Goal: Transaction & Acquisition: Purchase product/service

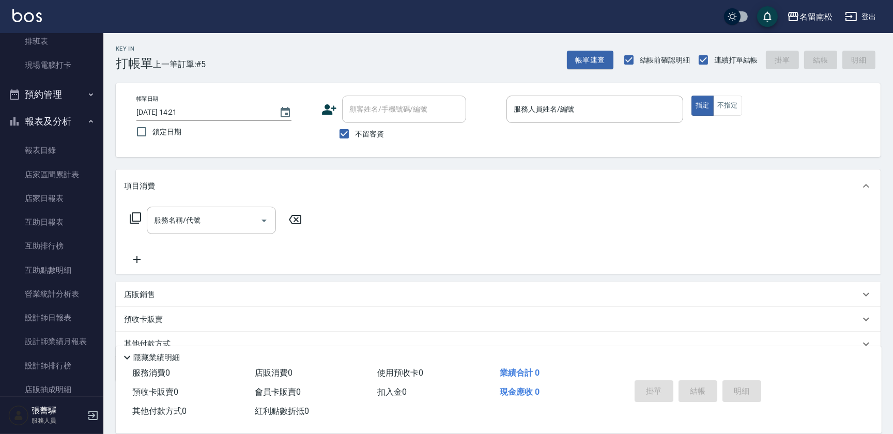
scroll to position [257, 0]
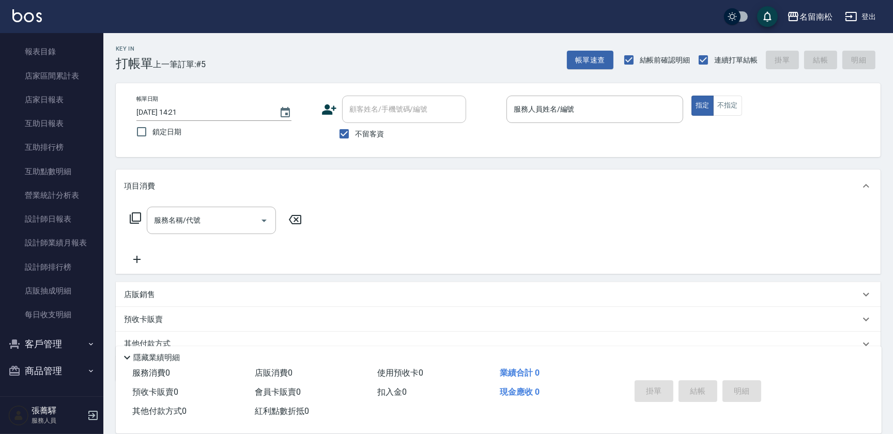
click at [78, 345] on button "客戶管理" at bounding box center [51, 344] width 95 height 27
click at [69, 370] on link "客戶列表" at bounding box center [51, 374] width 95 height 24
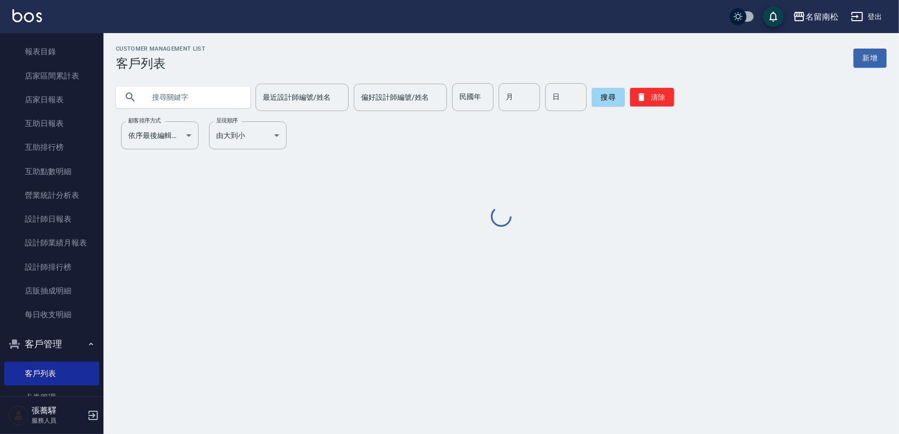
click at [217, 102] on input "text" at bounding box center [193, 97] width 97 height 28
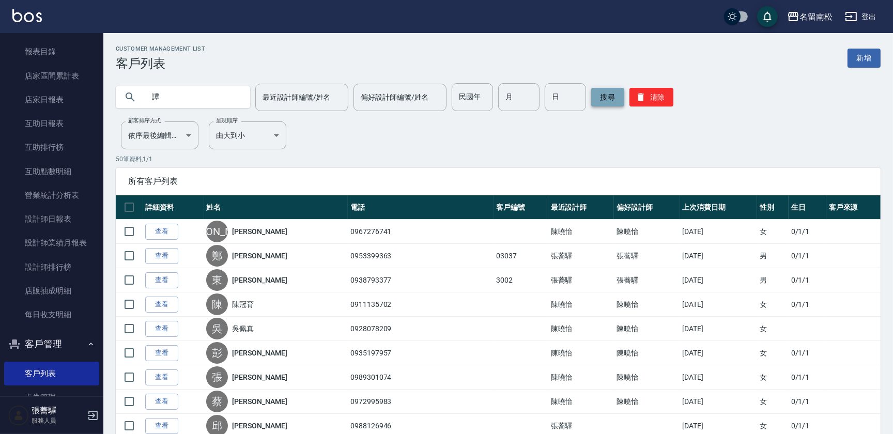
type input "譚"
click at [604, 96] on button "搜尋" at bounding box center [608, 97] width 33 height 19
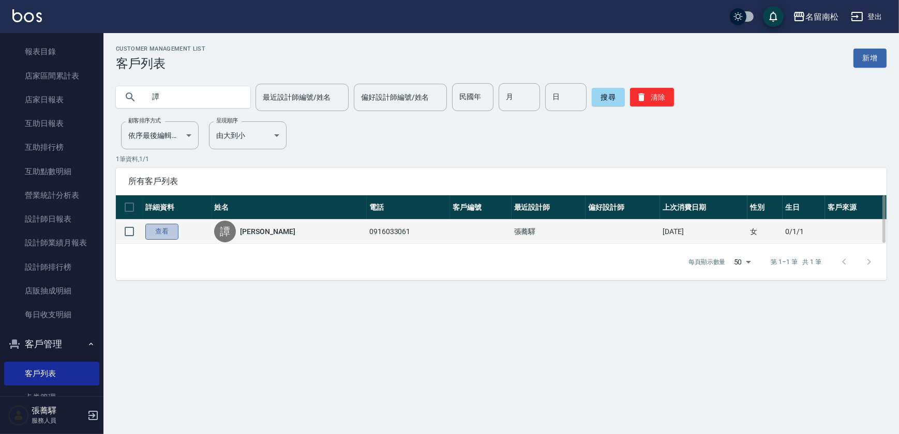
click at [159, 232] on link "查看" at bounding box center [161, 232] width 33 height 16
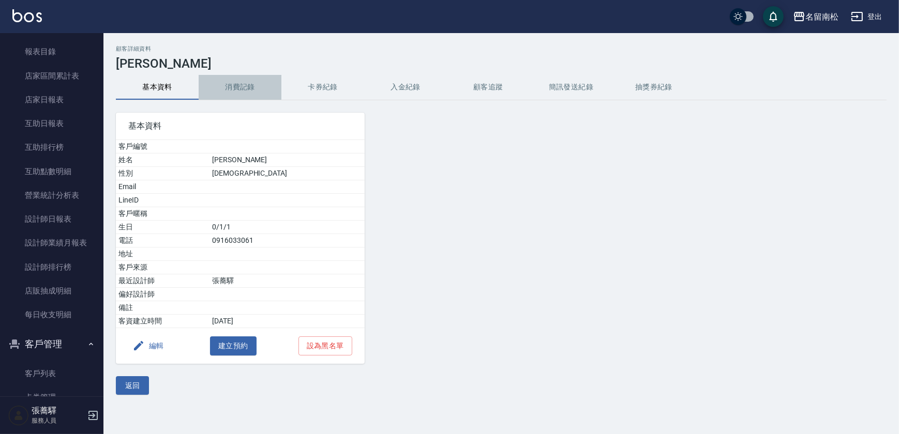
click at [233, 86] on button "消費記錄" at bounding box center [240, 87] width 83 height 25
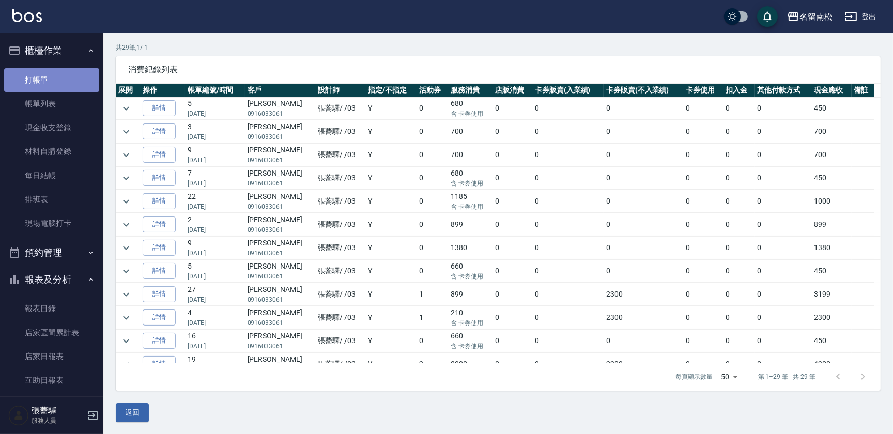
click at [53, 81] on link "打帳單" at bounding box center [51, 80] width 95 height 24
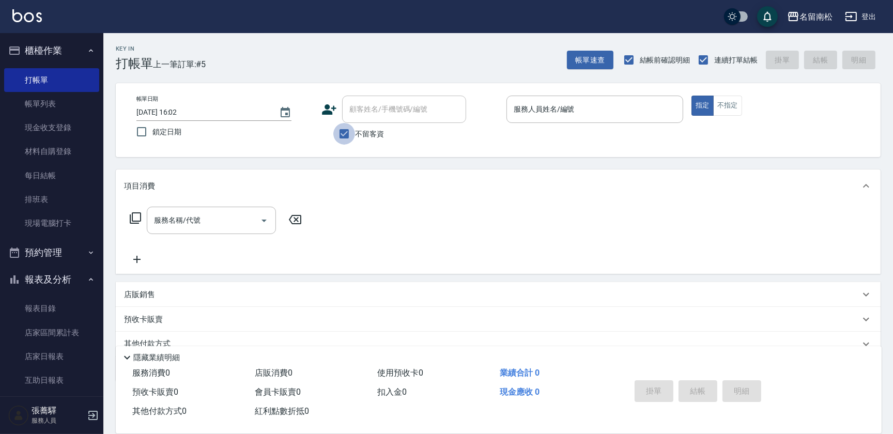
click at [344, 131] on input "不留客資" at bounding box center [344, 134] width 22 height 22
checkbox input "false"
click at [362, 115] on input "顧客姓名/手機號碼/編號" at bounding box center [396, 109] width 99 height 18
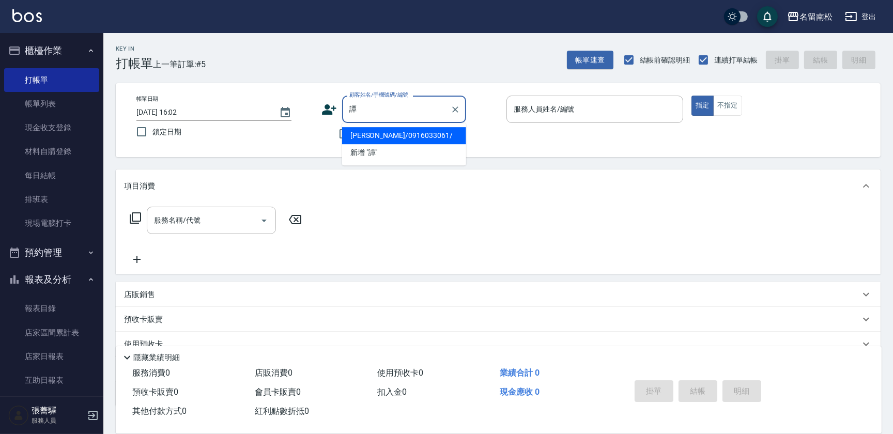
click at [398, 140] on li "[PERSON_NAME]/0916033061/" at bounding box center [404, 135] width 124 height 17
type input "[PERSON_NAME]/0916033061/"
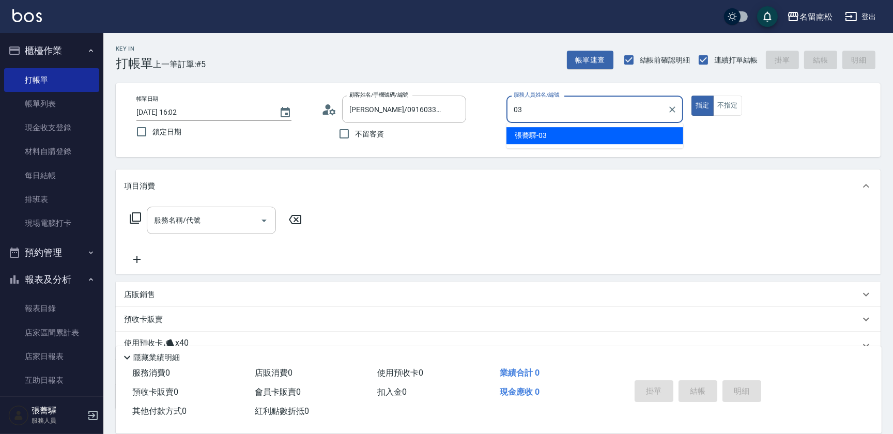
type input "[PERSON_NAME]-03"
type button "true"
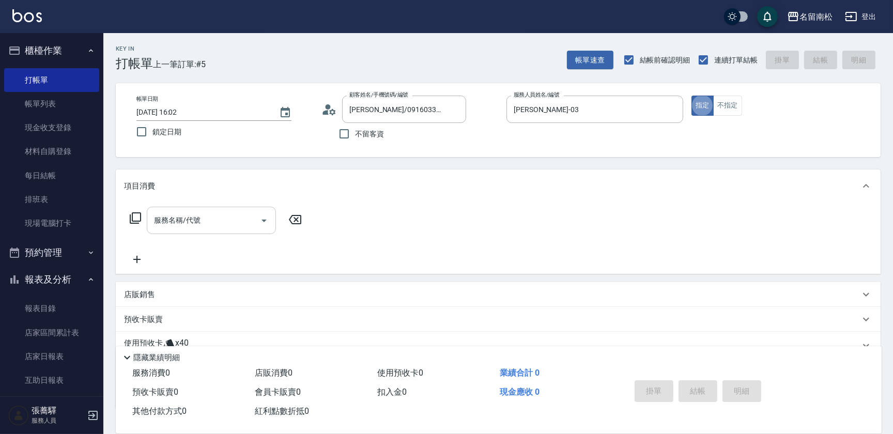
click at [209, 222] on input "服務名稱/代號" at bounding box center [203, 220] width 104 height 18
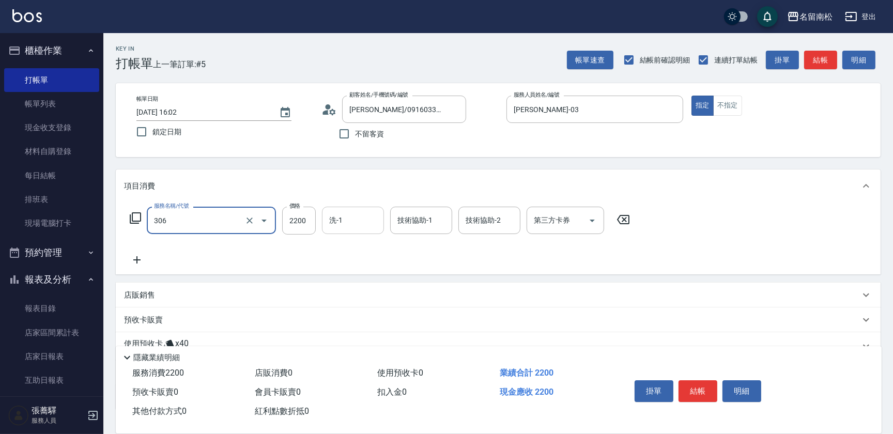
type input "離子燙[2200](306)"
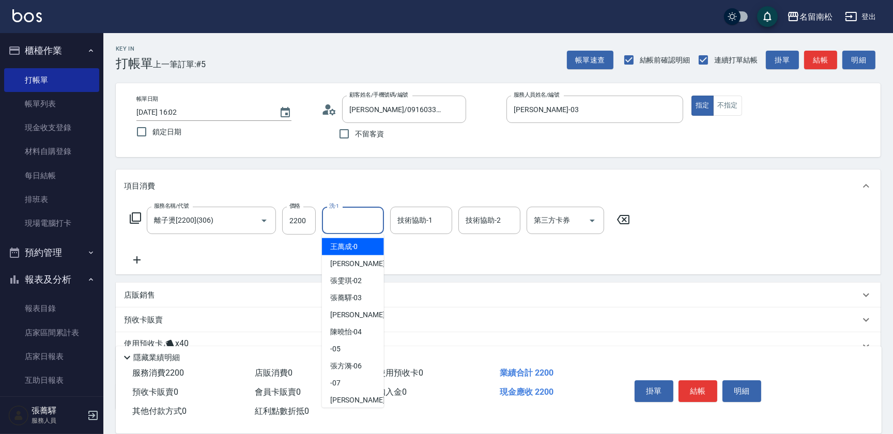
click at [339, 218] on input "洗-1" at bounding box center [353, 220] width 53 height 18
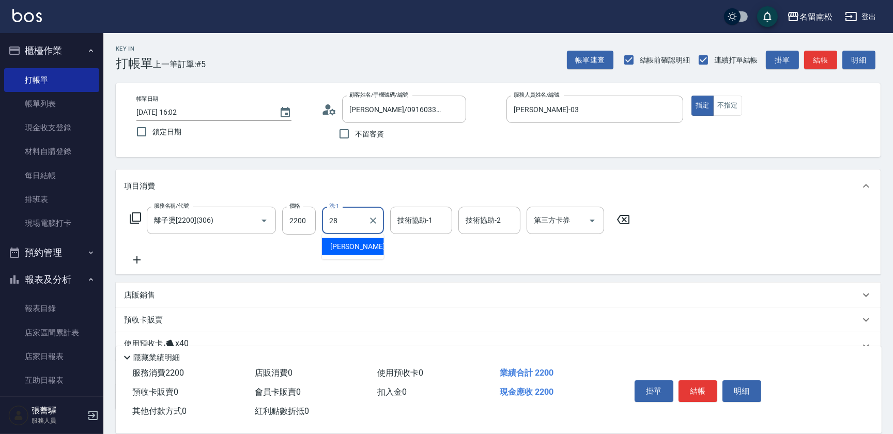
type input "[PERSON_NAME]-28"
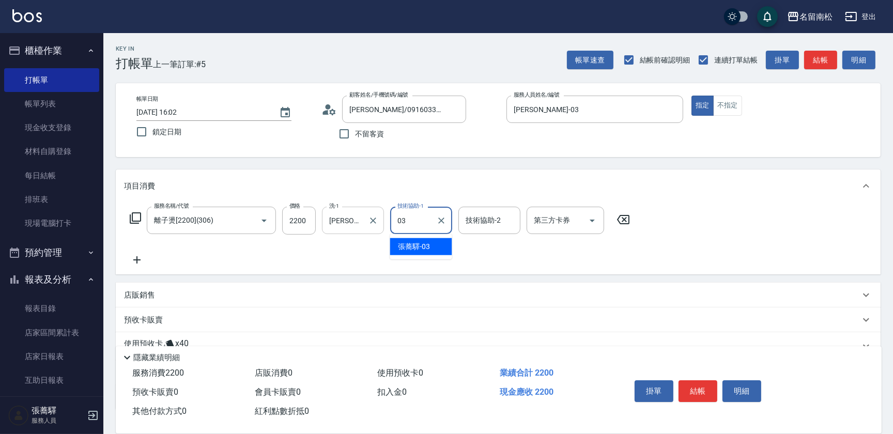
type input "[PERSON_NAME]-03"
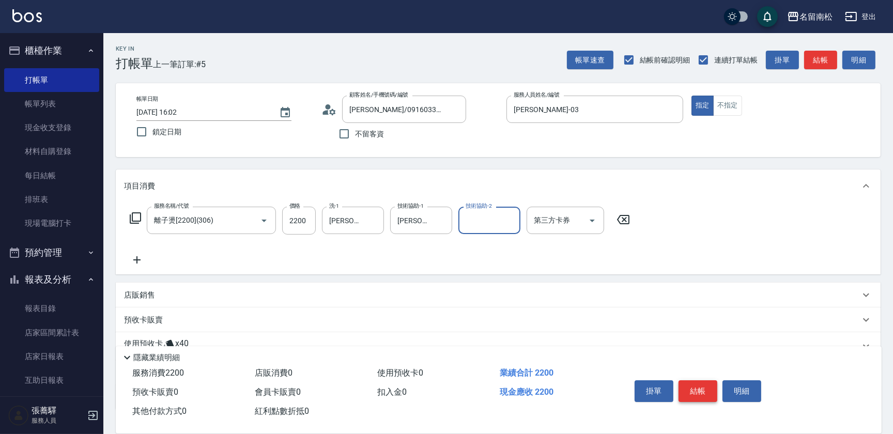
click at [686, 389] on button "結帳" at bounding box center [698, 392] width 39 height 22
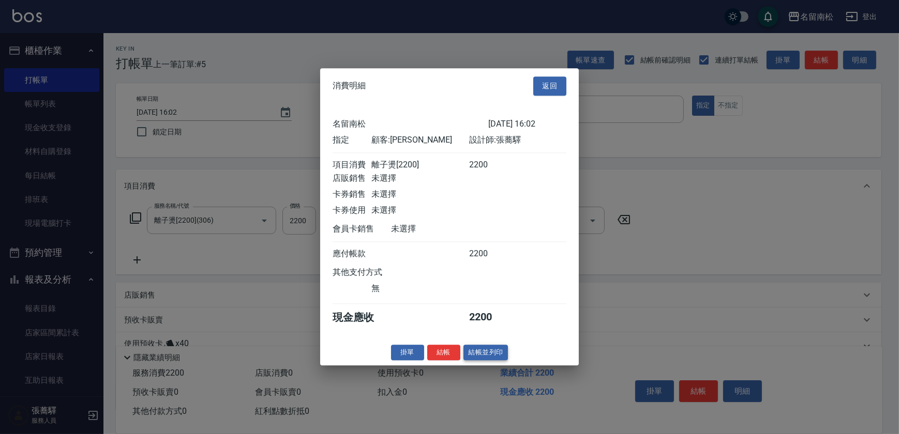
drag, startPoint x: 473, startPoint y: 343, endPoint x: 478, endPoint y: 356, distance: 13.9
click at [473, 348] on div "消費明細 返回 名留南松 [DATE] 16:02 指定 顧客: [PERSON_NAME] 設計師: [PERSON_NAME] 項目消費 離子燙[2200…" at bounding box center [449, 216] width 259 height 297
click at [478, 356] on button "結帳並列印" at bounding box center [485, 353] width 45 height 16
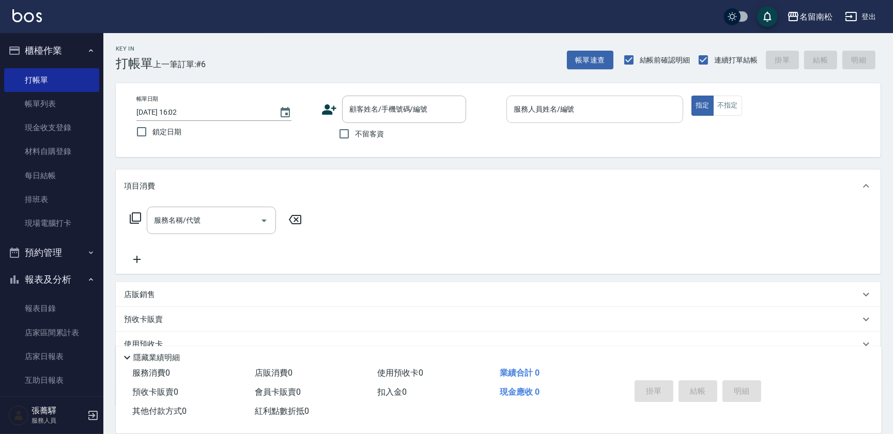
click at [628, 113] on input "服務人員姓名/編號" at bounding box center [595, 109] width 168 height 18
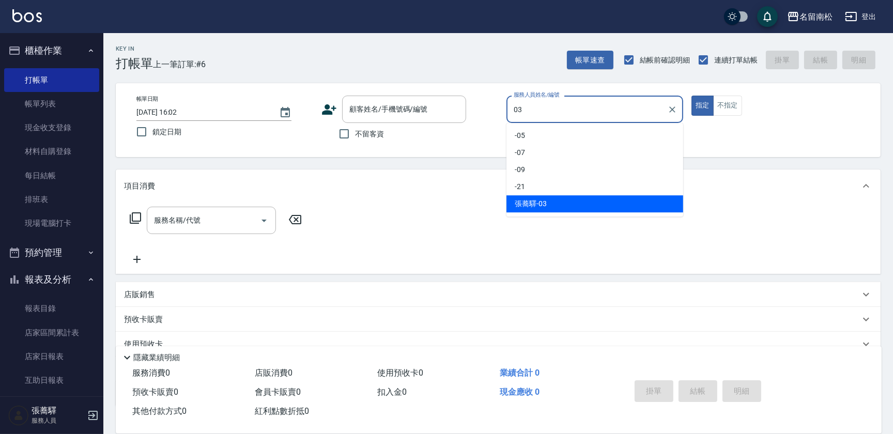
type input "[PERSON_NAME]-03"
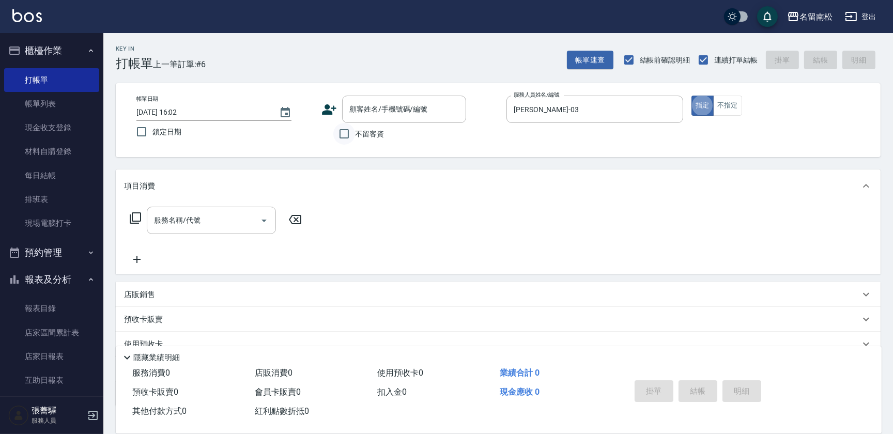
click at [346, 133] on input "不留客資" at bounding box center [344, 134] width 22 height 22
checkbox input "true"
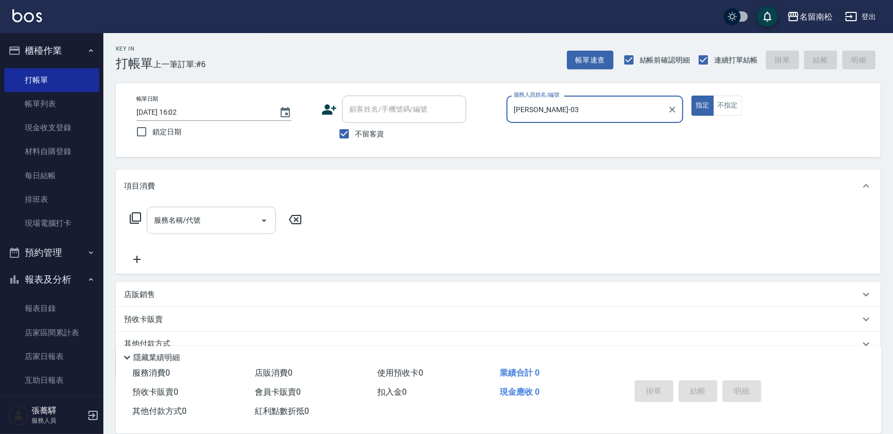
click at [180, 217] on input "服務名稱/代號" at bounding box center [203, 220] width 104 height 18
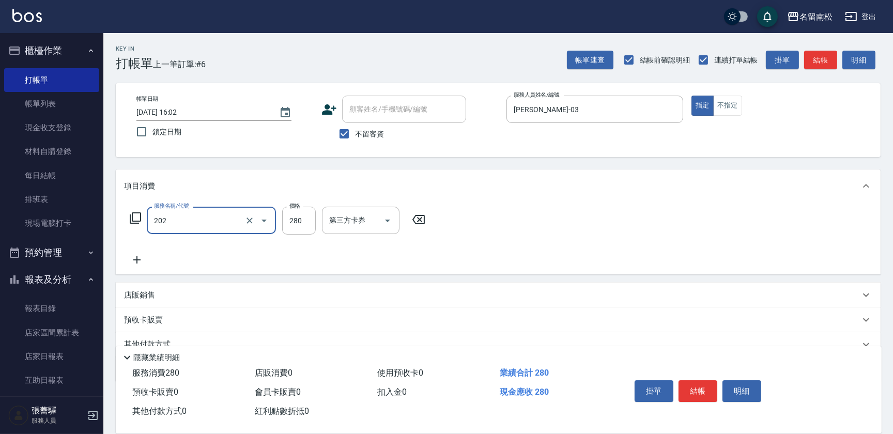
type input "洗髮[280](202)"
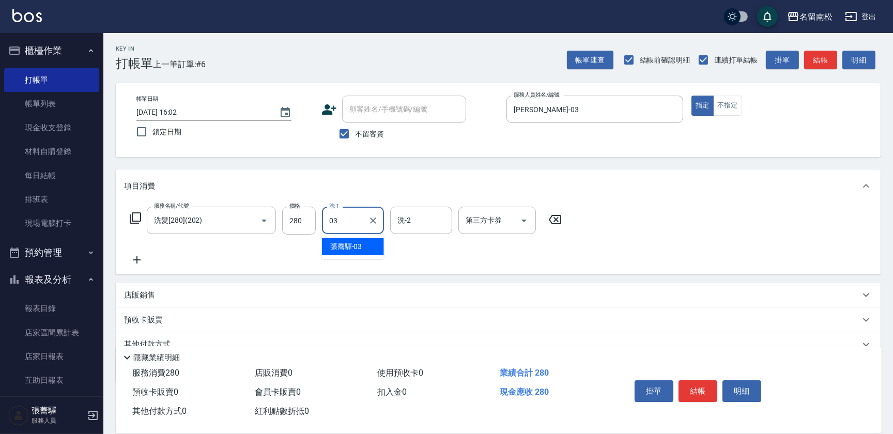
type input "[PERSON_NAME]-03"
click at [140, 263] on icon at bounding box center [137, 260] width 26 height 12
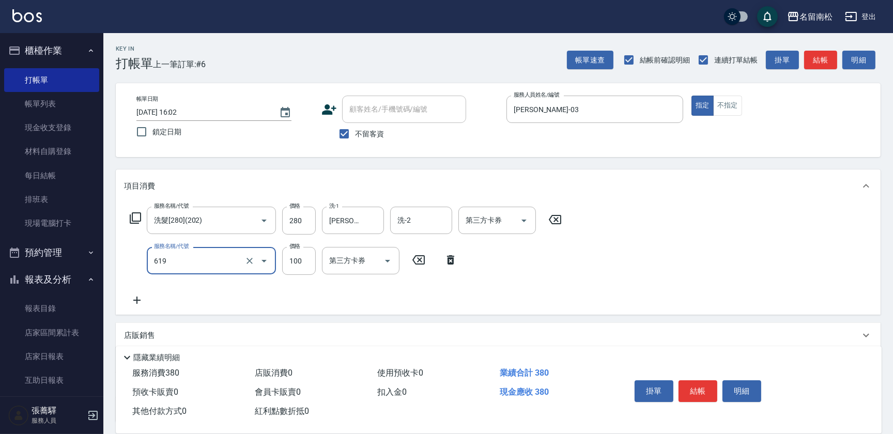
type input "[PERSON_NAME].玻酸.晶膜.水療(619)"
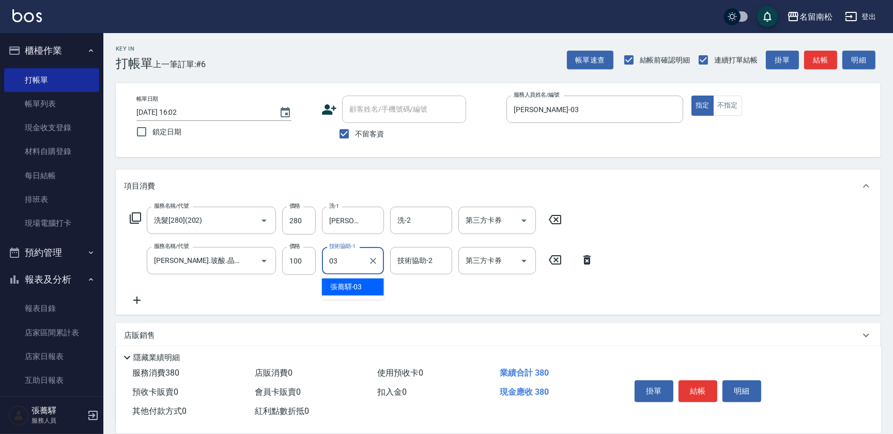
type input "[PERSON_NAME]-03"
click at [708, 393] on button "結帳" at bounding box center [698, 392] width 39 height 22
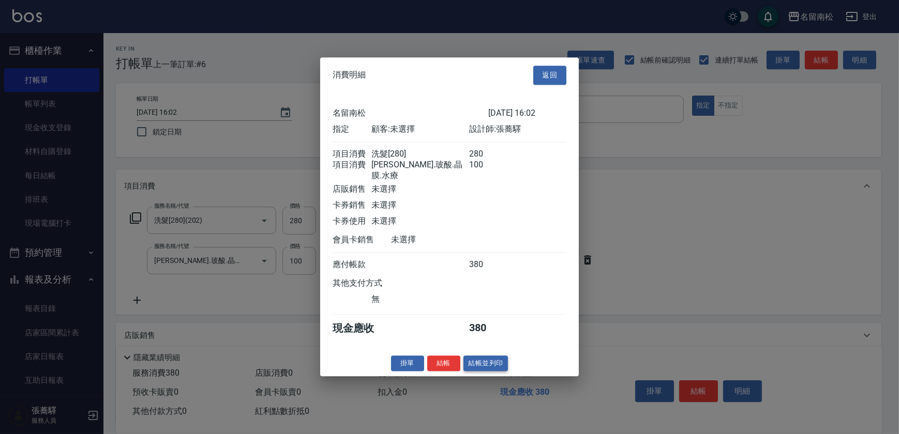
click at [501, 366] on button "結帳並列印" at bounding box center [485, 364] width 45 height 16
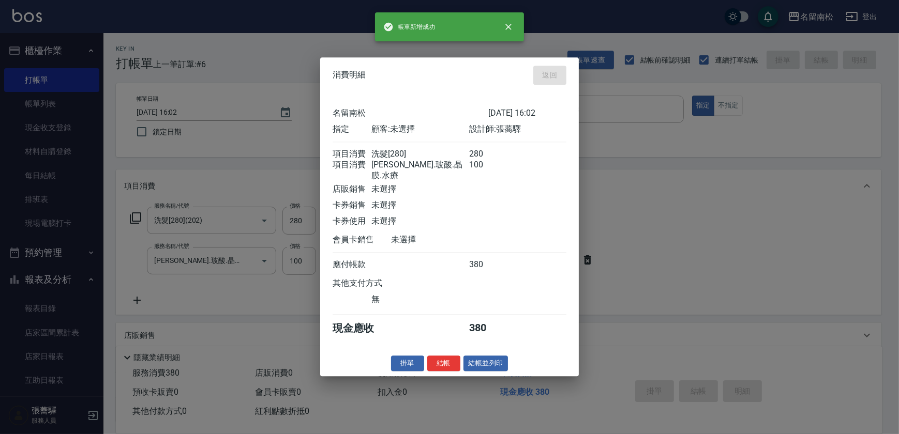
type input "[DATE] 16:03"
